Goal: Navigation & Orientation: Find specific page/section

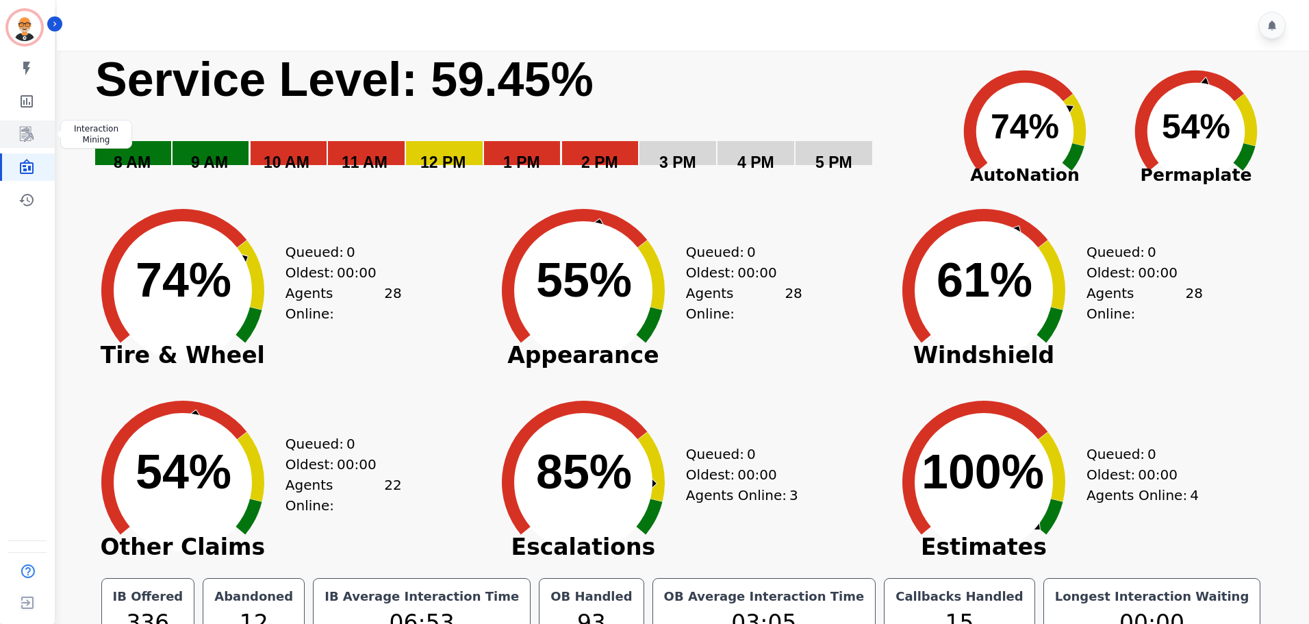
click at [29, 136] on icon "Sidebar" at bounding box center [27, 134] width 11 height 13
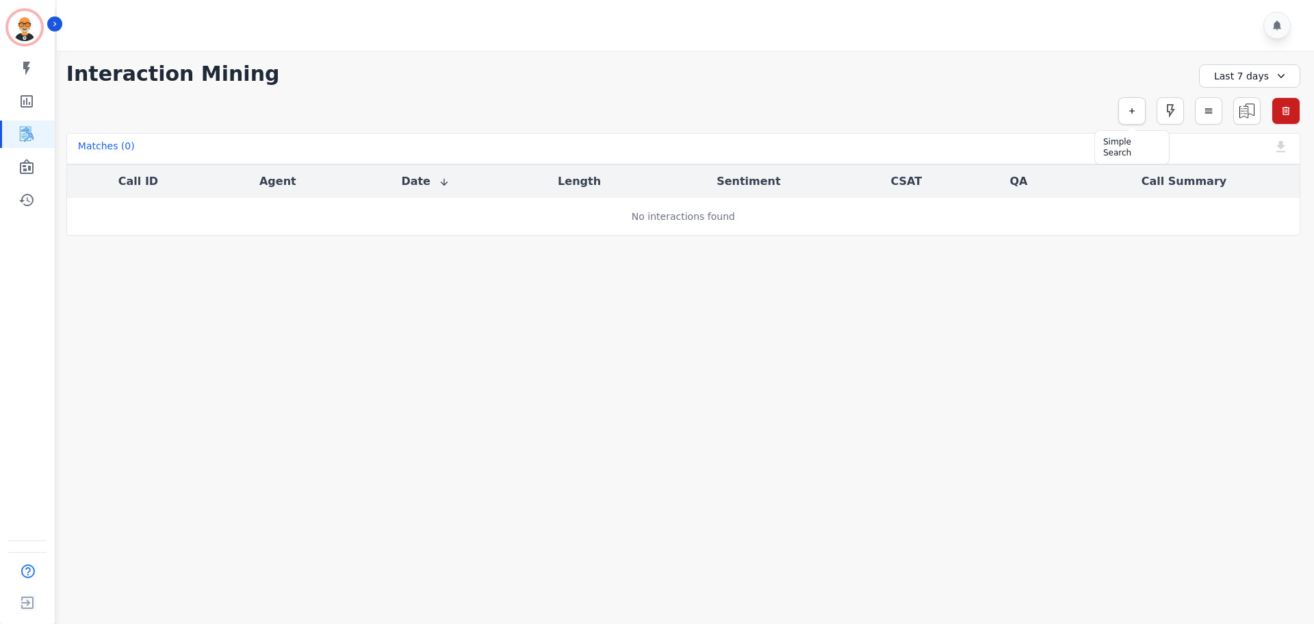
click at [1129, 109] on icon "button" at bounding box center [1132, 111] width 10 height 10
click at [32, 171] on icon "Sidebar" at bounding box center [27, 166] width 14 height 15
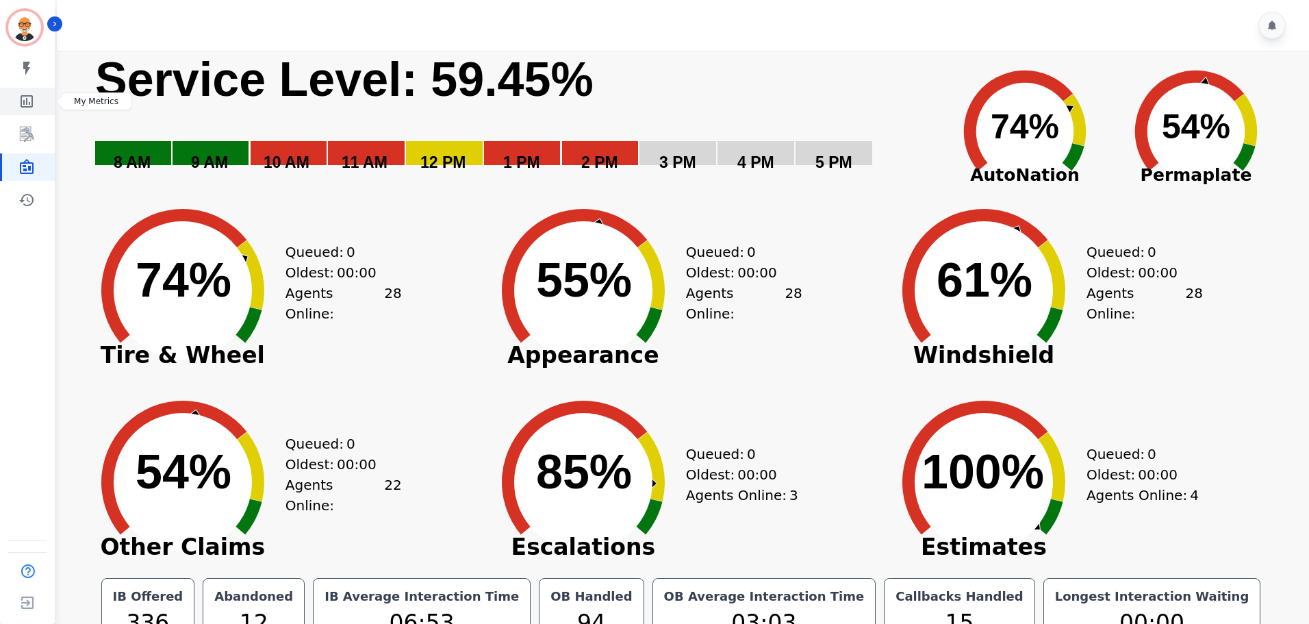
click at [29, 99] on icon "Sidebar" at bounding box center [26, 101] width 16 height 16
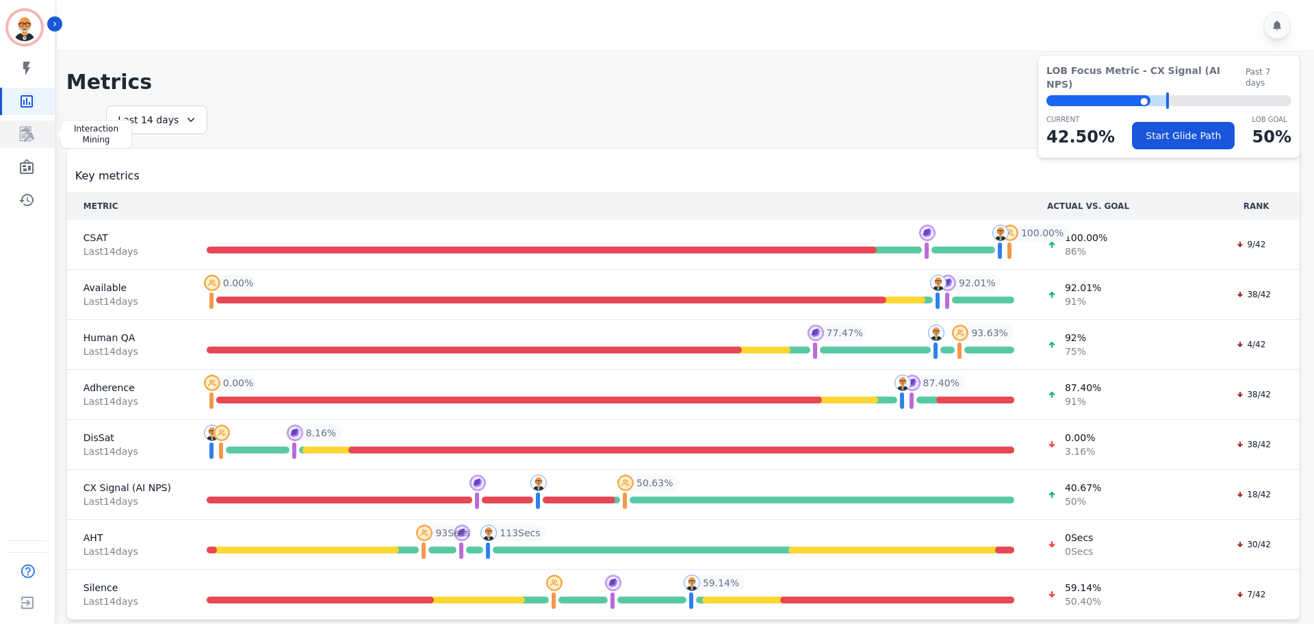
click at [31, 137] on icon "Sidebar" at bounding box center [27, 134] width 14 height 15
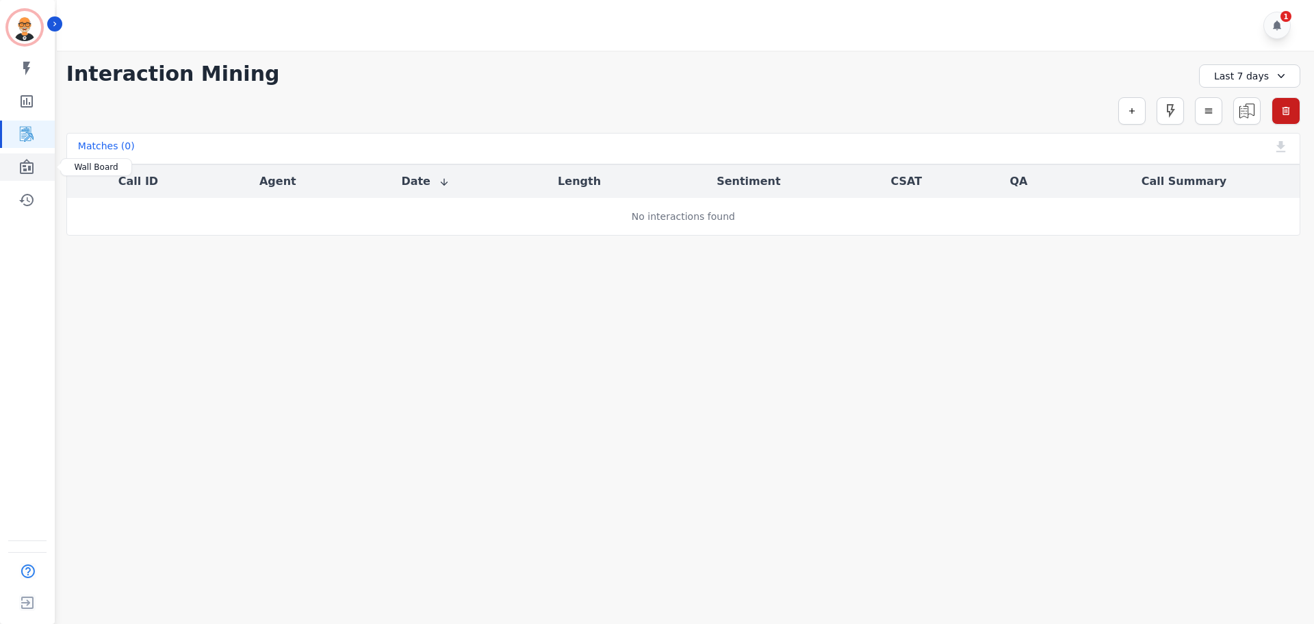
click at [34, 167] on icon "Sidebar" at bounding box center [26, 167] width 16 height 16
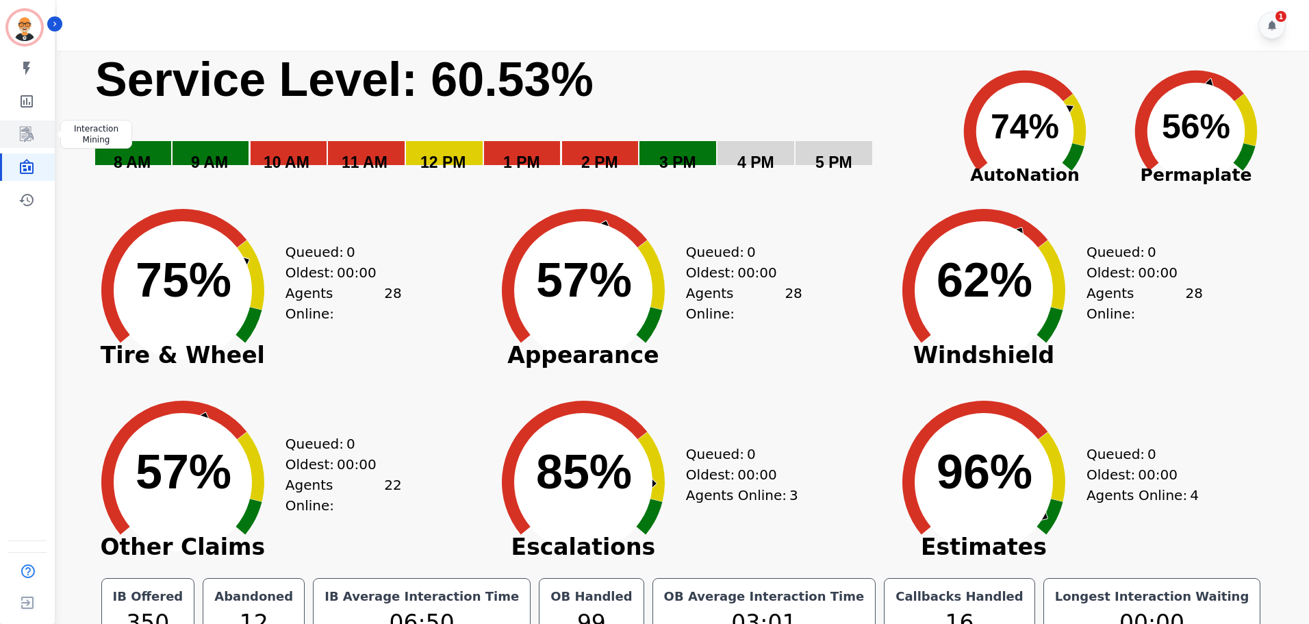
click at [25, 142] on icon "Sidebar" at bounding box center [27, 134] width 14 height 15
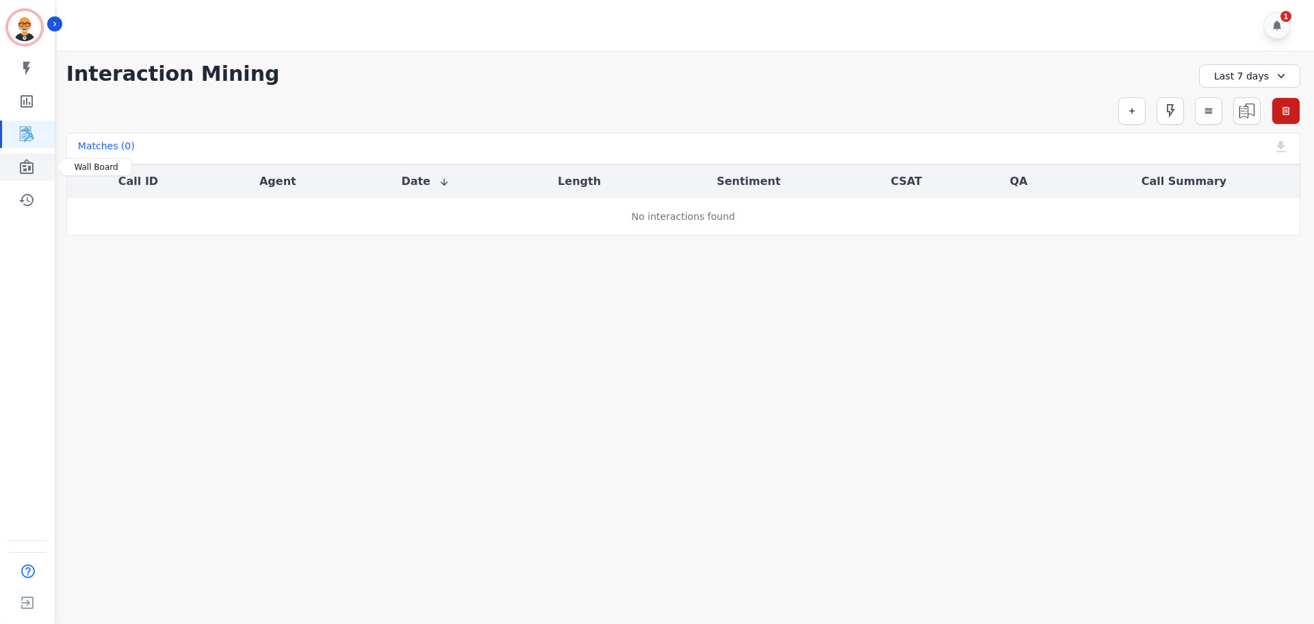
click at [29, 171] on icon "Sidebar" at bounding box center [26, 167] width 16 height 16
